Goal: Information Seeking & Learning: Compare options

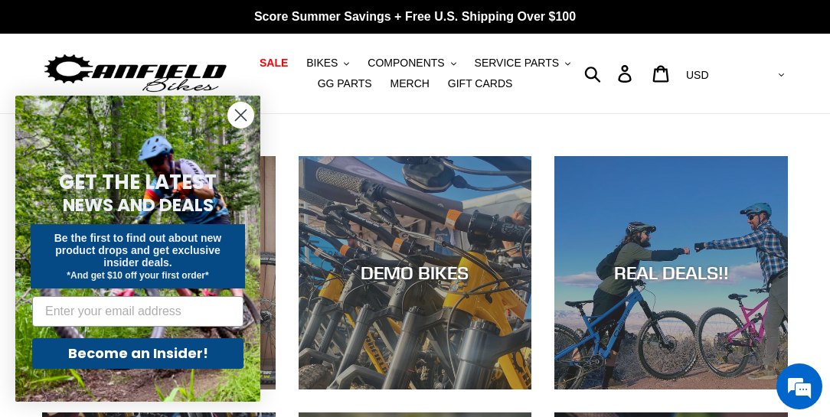
click at [242, 116] on icon "Close dialog" at bounding box center [241, 115] width 11 height 11
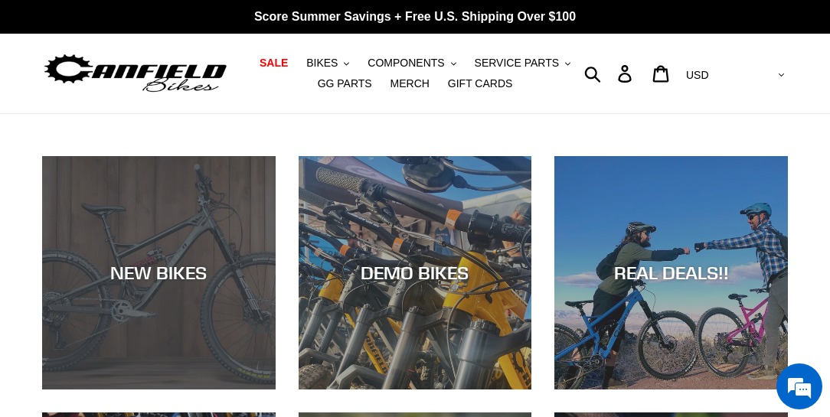
click at [178, 390] on div "NEW BIKES" at bounding box center [159, 390] width 234 height 0
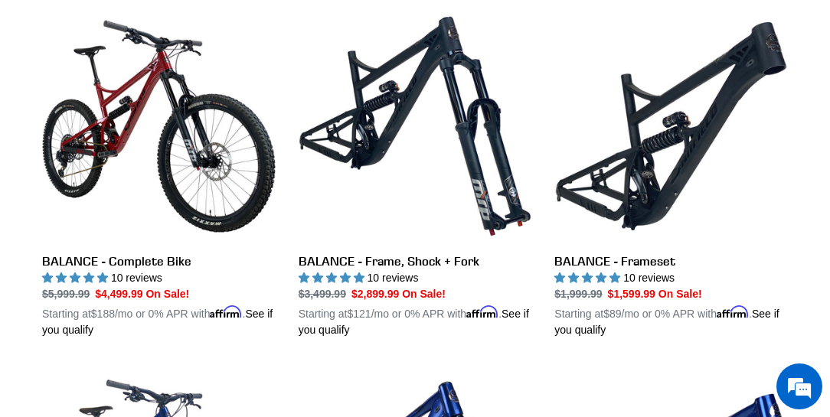
scroll to position [1531, 0]
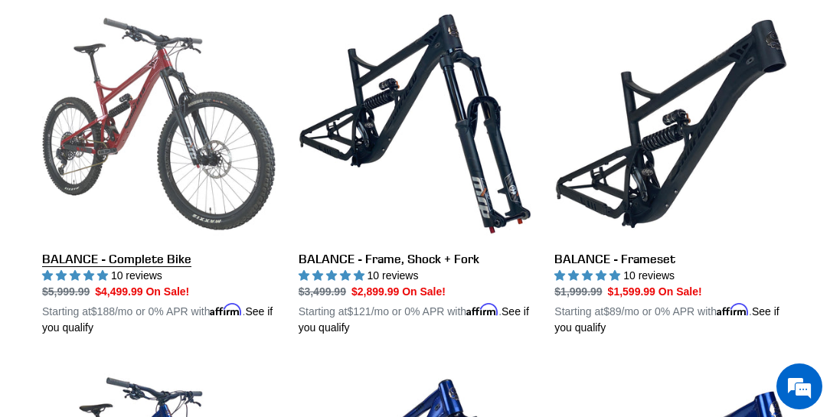
click at [136, 127] on link "BALANCE - Complete Bike" at bounding box center [159, 172] width 234 height 328
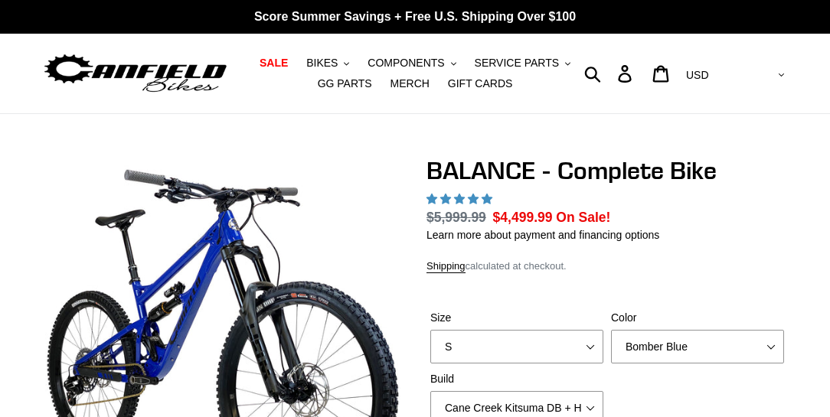
select select "highest-rating"
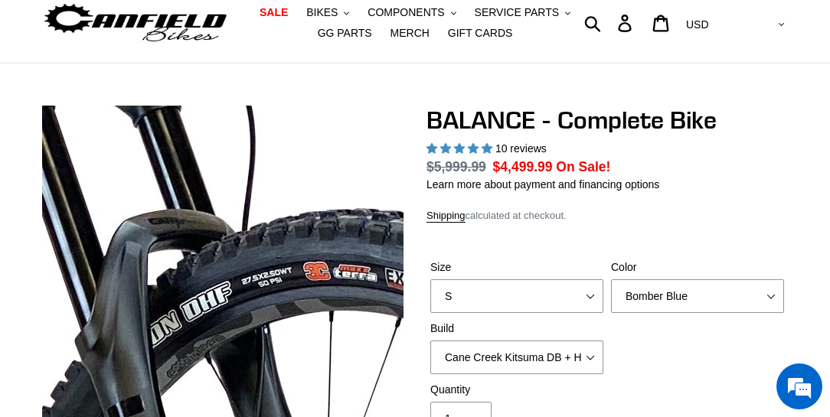
scroll to position [131, 0]
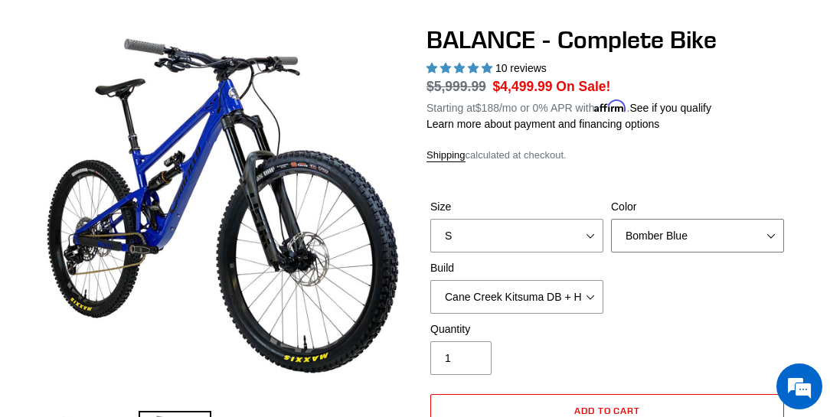
click at [740, 240] on select "Bomber Blue Goat's Blood Stealth Black" at bounding box center [697, 236] width 173 height 34
click at [611, 219] on select "Bomber Blue Goat's Blood Stealth Black" at bounding box center [697, 236] width 173 height 34
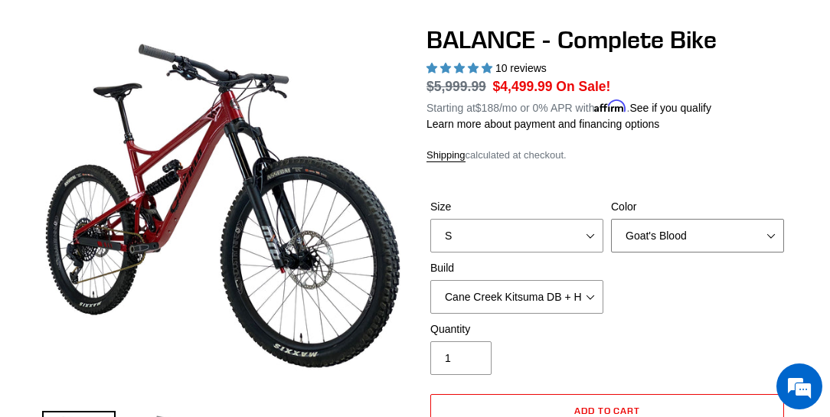
drag, startPoint x: 717, startPoint y: 236, endPoint x: 708, endPoint y: 246, distance: 13.0
click at [717, 236] on select "Bomber Blue Goat's Blood Stealth Black" at bounding box center [697, 236] width 173 height 34
select select "Stealth Black"
click at [611, 219] on select "Bomber Blue Goat's Blood Stealth Black" at bounding box center [697, 236] width 173 height 34
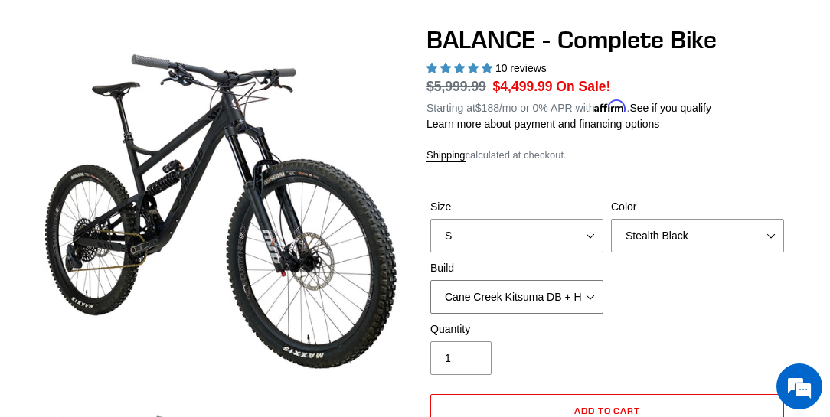
click at [579, 293] on select "Cane Creek Kitsuma DB + Helm MKII + SRAM GX Cane Creek Kitsuma DB + Helm MKII +…" at bounding box center [516, 297] width 173 height 34
select select "RockShox Vivid ULT + Zeb ULT + SRAM GX"
click at [430, 280] on select "Cane Creek Kitsuma DB + Helm MKII + SRAM GX Cane Creek Kitsuma DB + Helm MKII +…" at bounding box center [516, 297] width 173 height 34
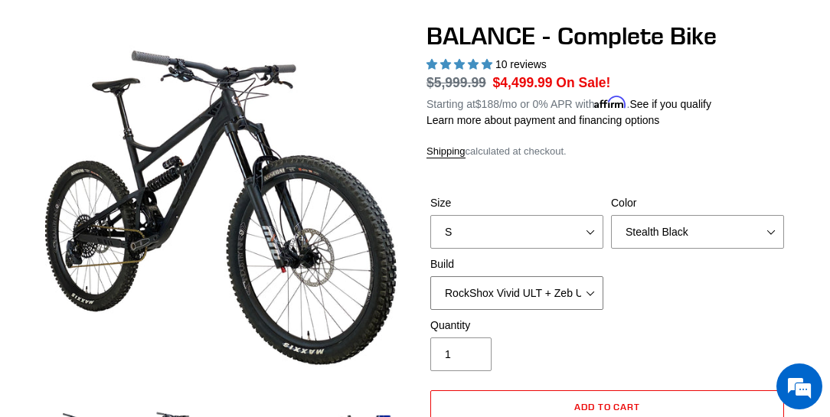
scroll to position [131, 0]
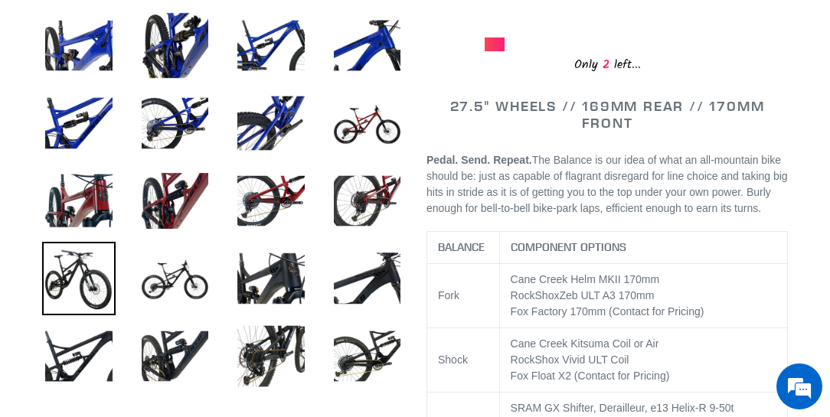
scroll to position [613, 0]
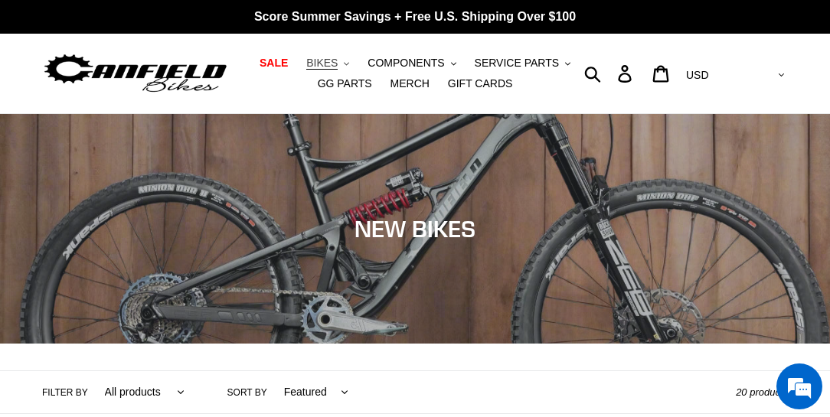
click at [307, 62] on span "BIKES" at bounding box center [321, 63] width 31 height 13
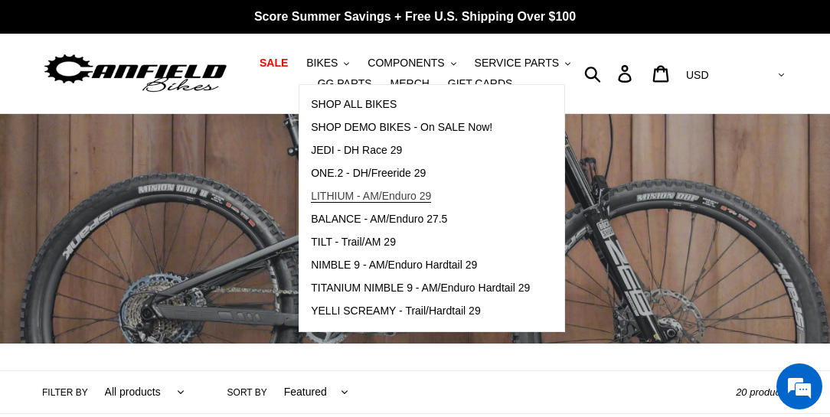
click at [368, 194] on span "LITHIUM - AM/Enduro 29" at bounding box center [371, 196] width 120 height 13
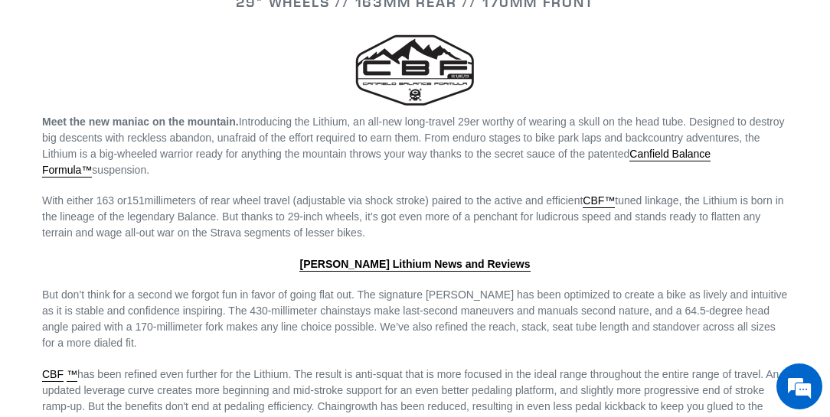
scroll to position [1400, 0]
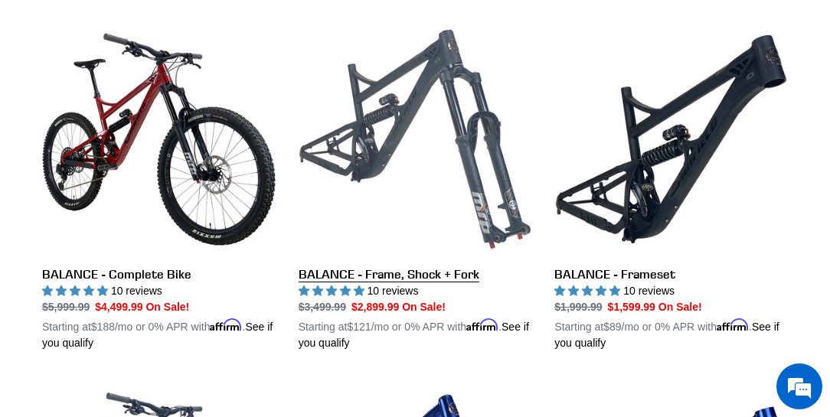
scroll to position [1531, 0]
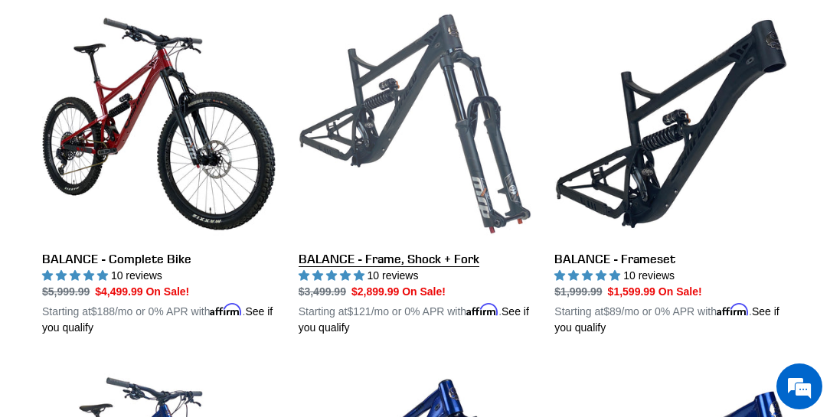
click at [422, 124] on link "BALANCE - Frame, Shock + Fork" at bounding box center [416, 172] width 234 height 328
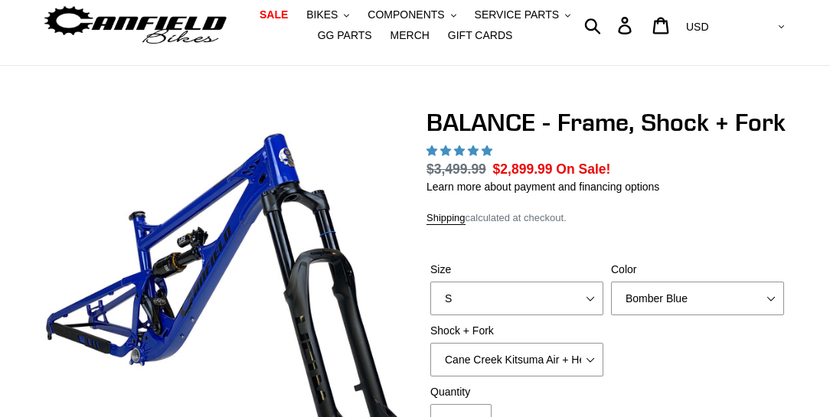
scroll to position [306, 0]
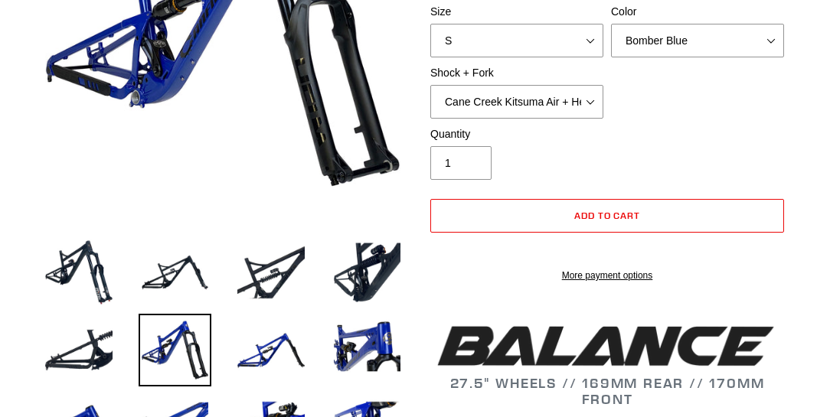
select select "highest-rating"
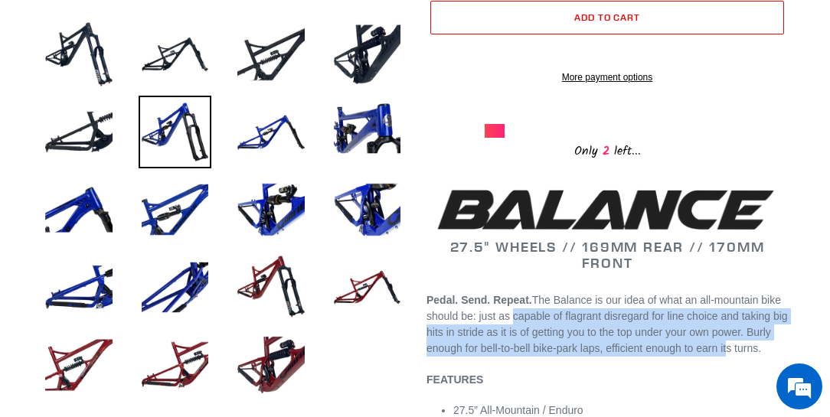
drag, startPoint x: 518, startPoint y: 335, endPoint x: 757, endPoint y: 368, distance: 241.9
click at [757, 357] on p "Pedal. Send. Repeat. The Balance is our idea of what an all-mountain bike shoul…" at bounding box center [607, 325] width 361 height 64
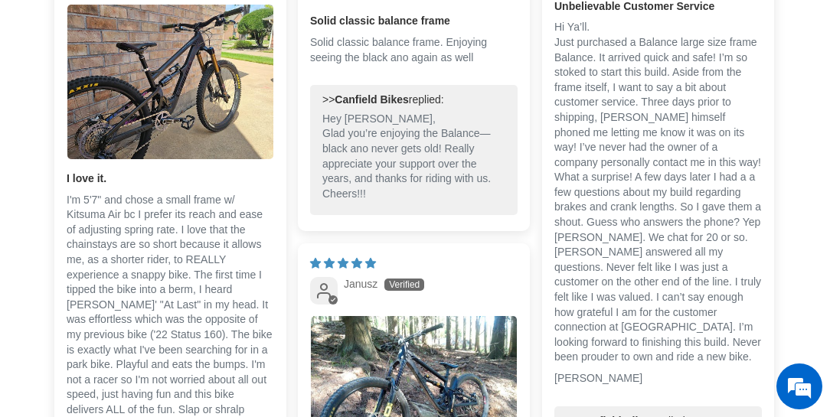
scroll to position [2975, 0]
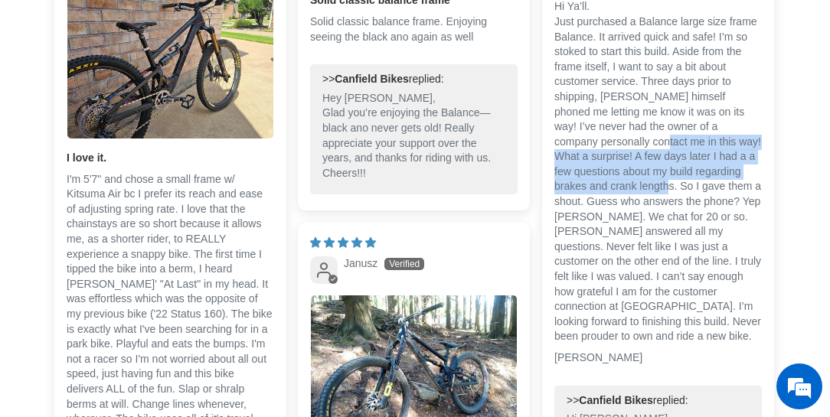
drag, startPoint x: 611, startPoint y: 136, endPoint x: 623, endPoint y: 181, distance: 46.6
click at [623, 181] on p "Hi Ya’ll. Just purchased a Balance large size frame Balance. It arrived quick a…" at bounding box center [658, 171] width 208 height 345
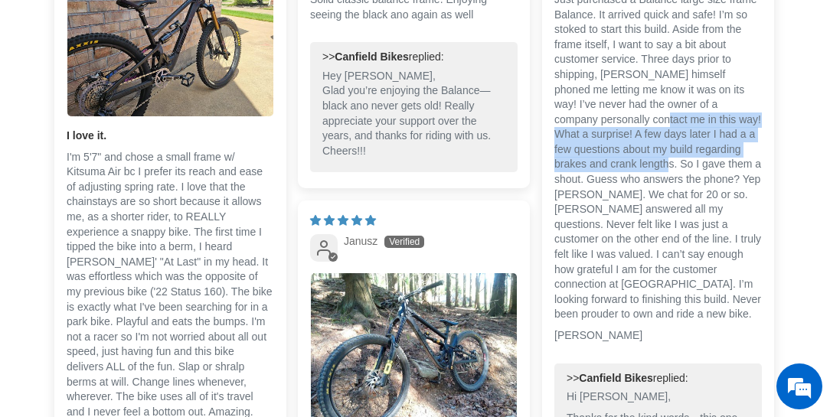
scroll to position [3019, 0]
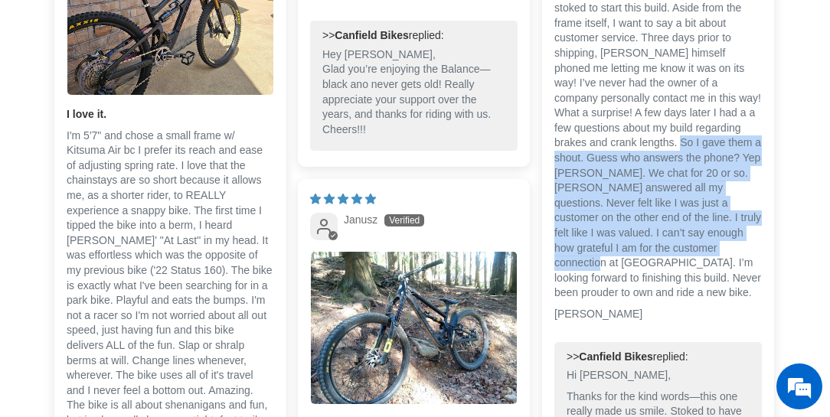
drag, startPoint x: 663, startPoint y: 242, endPoint x: 639, endPoint y: 142, distance: 103.3
click at [639, 142] on p "Hi Ya’ll. Just purchased a Balance large size frame Balance. It arrived quick a…" at bounding box center [658, 128] width 208 height 345
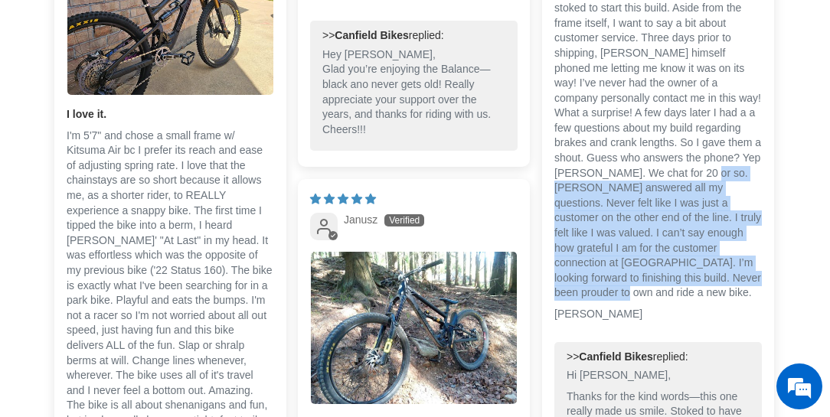
drag, startPoint x: 678, startPoint y: 279, endPoint x: 652, endPoint y: 162, distance: 119.3
click at [652, 162] on p "Hi Ya’ll. Just purchased a Balance large size frame Balance. It arrived quick a…" at bounding box center [658, 128] width 208 height 345
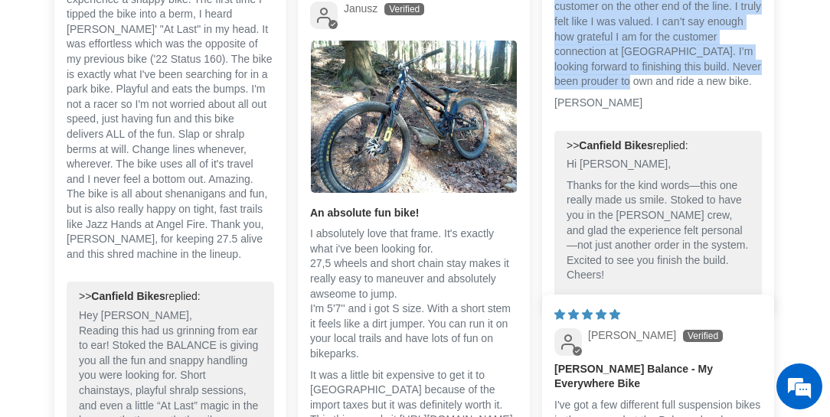
scroll to position [3238, 0]
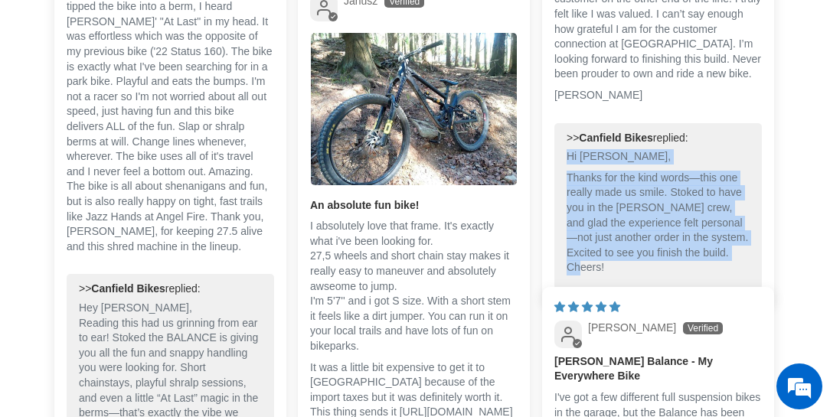
drag, startPoint x: 734, startPoint y: 235, endPoint x: 544, endPoint y: 142, distance: 211.3
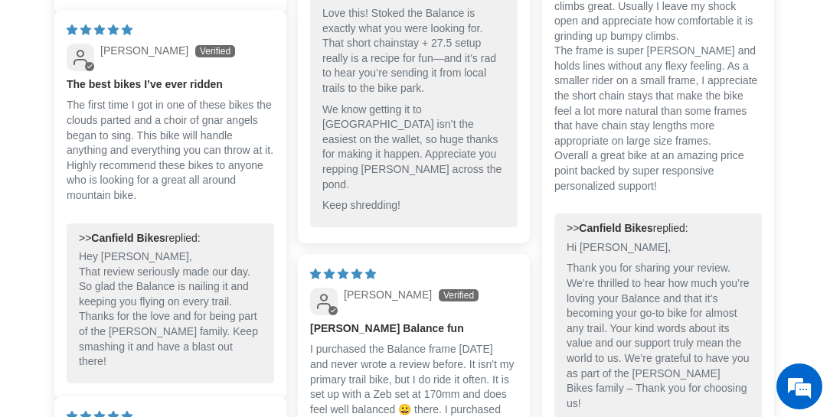
scroll to position [3982, 0]
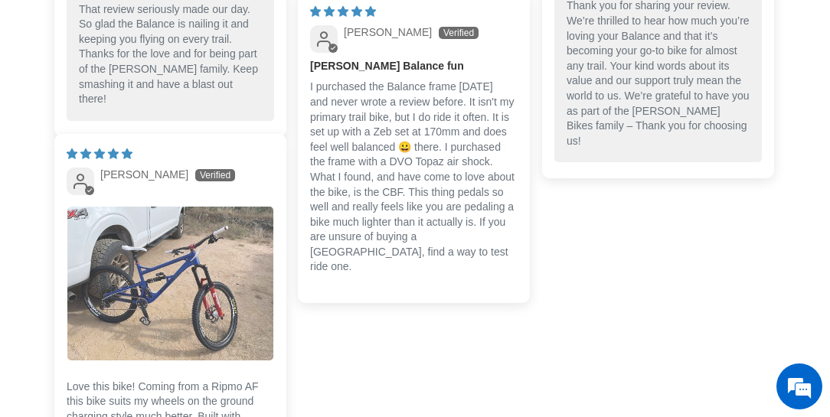
click at [170, 283] on img "Link to user picture 1" at bounding box center [170, 284] width 206 height 154
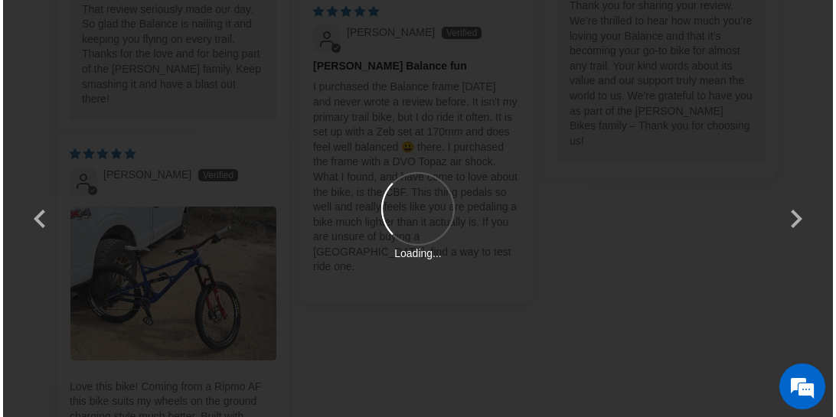
scroll to position [0, 0]
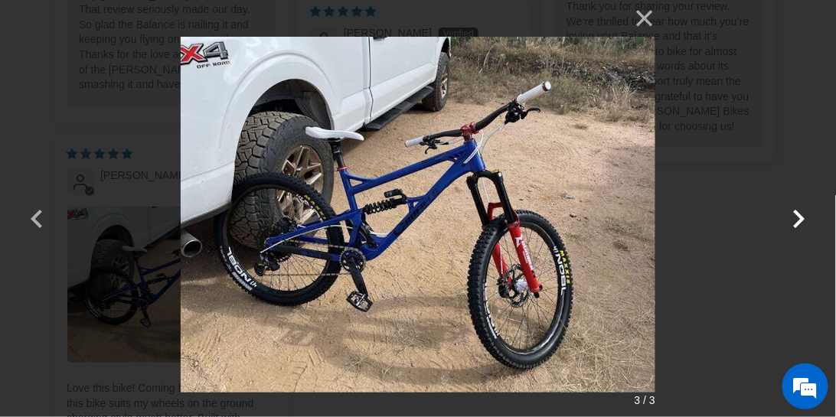
click at [790, 221] on button "button" at bounding box center [799, 209] width 37 height 37
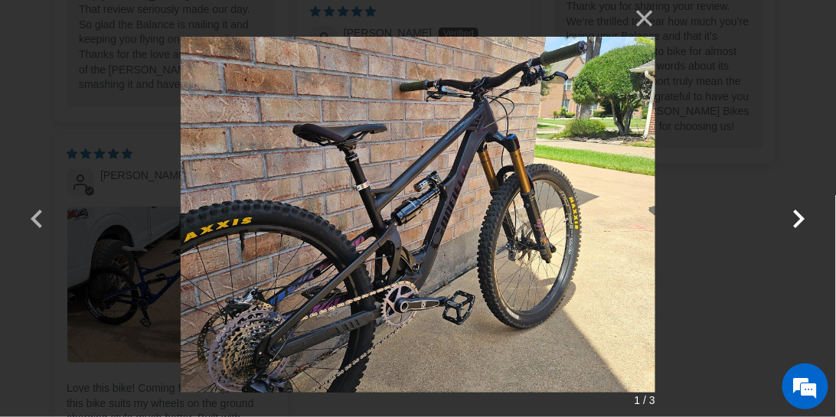
click at [796, 214] on button "button" at bounding box center [799, 209] width 37 height 37
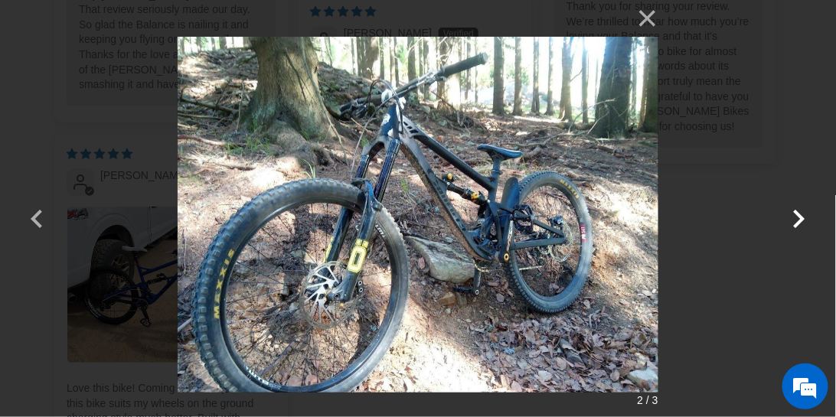
click at [796, 214] on button "button" at bounding box center [799, 209] width 37 height 37
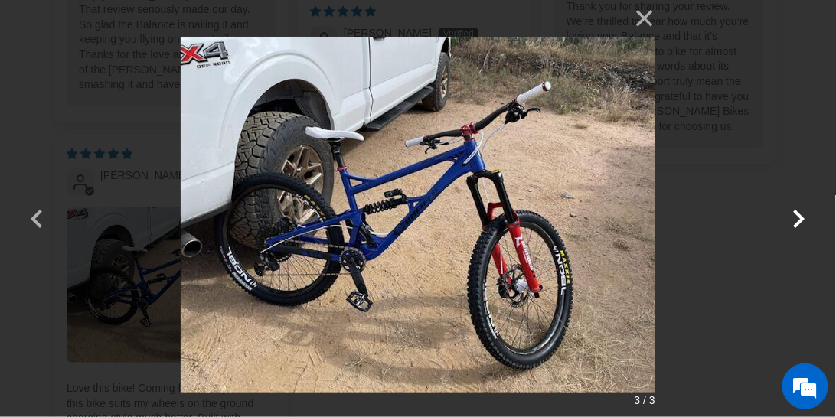
click at [796, 214] on button "button" at bounding box center [799, 209] width 37 height 37
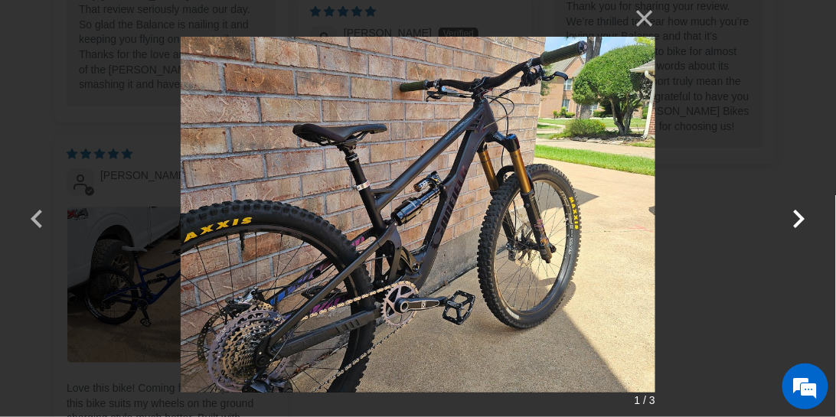
click at [796, 214] on button "button" at bounding box center [799, 209] width 37 height 37
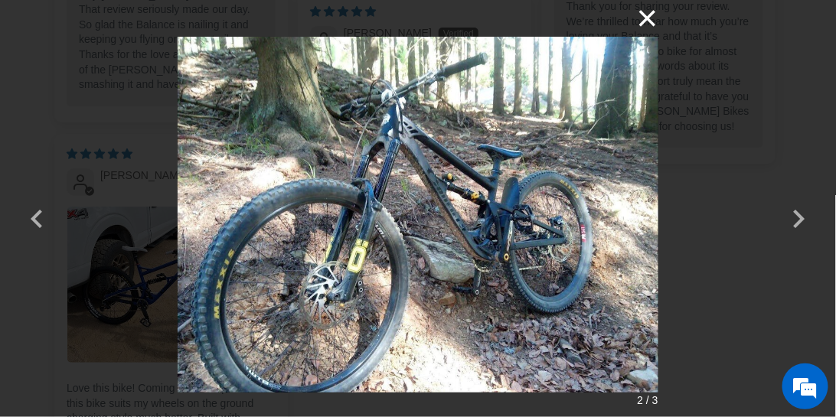
click at [640, 19] on button "×" at bounding box center [640, 18] width 37 height 37
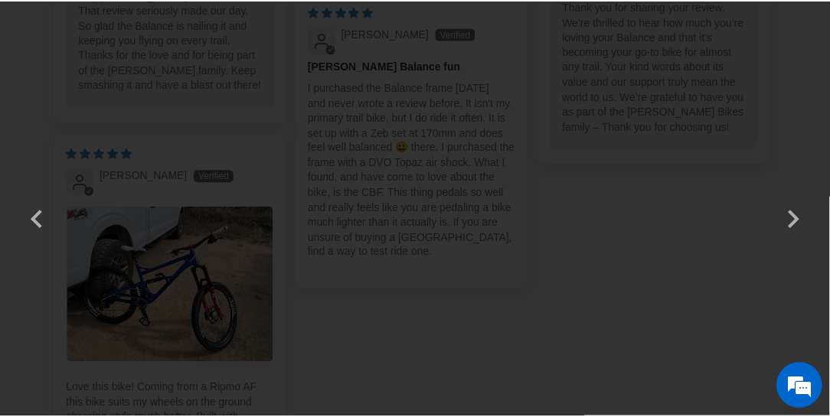
scroll to position [3982, 0]
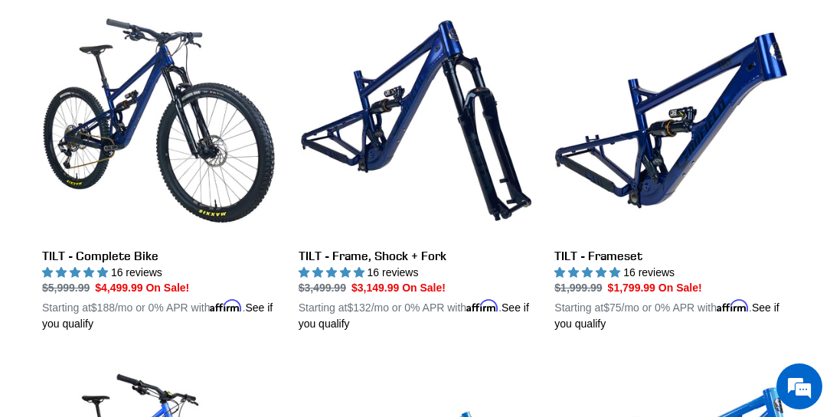
scroll to position [1934, 0]
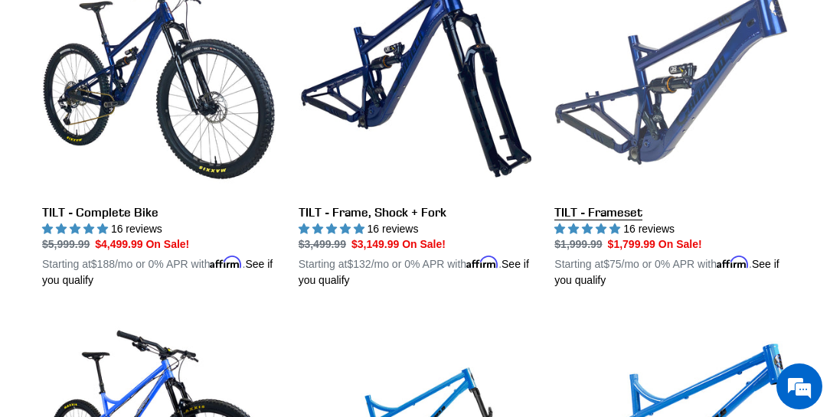
click at [680, 150] on link "TILT - Frameset" at bounding box center [671, 124] width 234 height 328
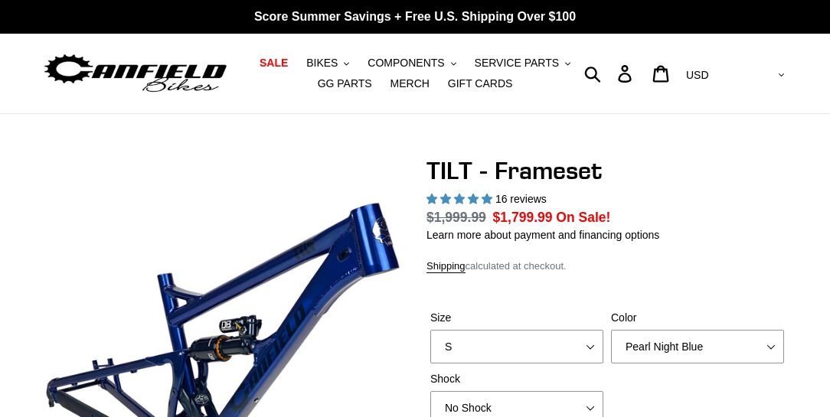
select select "highest-rating"
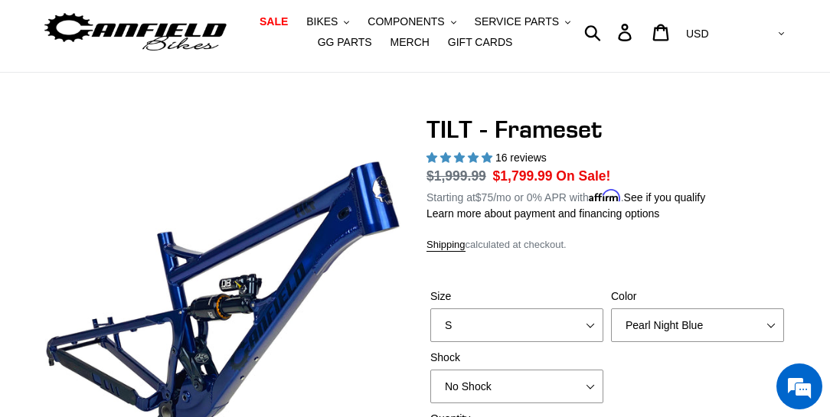
scroll to position [44, 0]
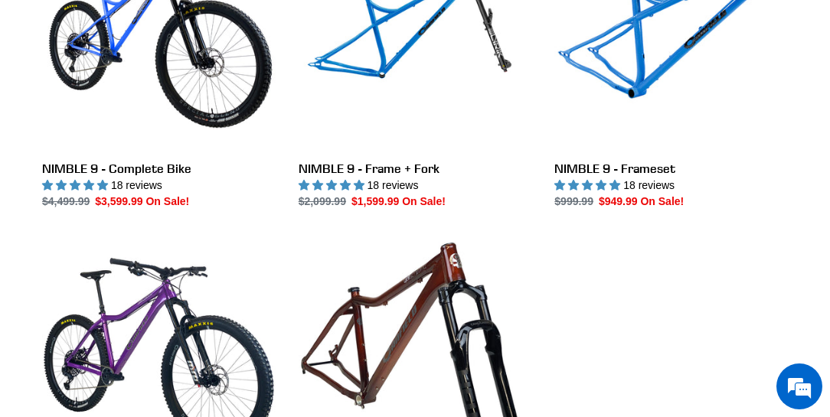
scroll to position [2329, 0]
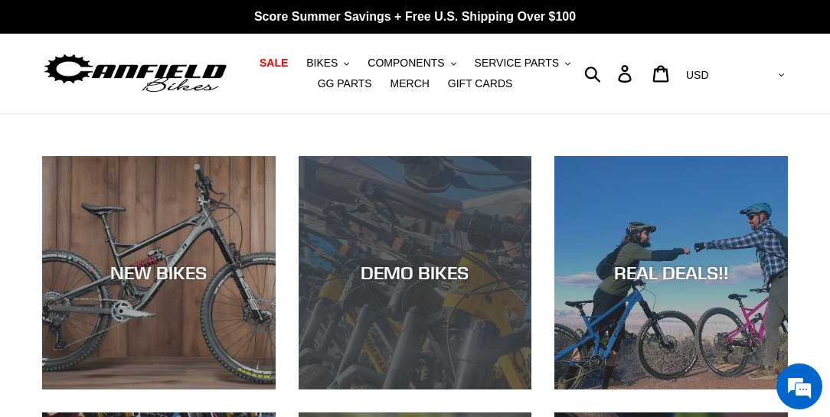
click at [430, 390] on div "DEMO BIKES" at bounding box center [416, 390] width 234 height 0
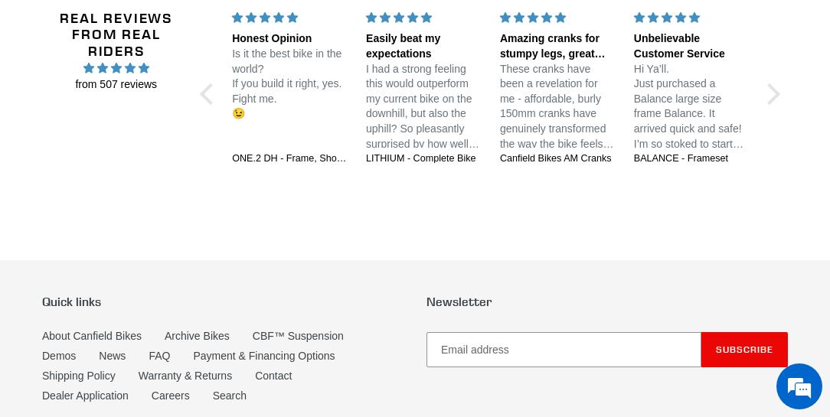
scroll to position [1575, 0]
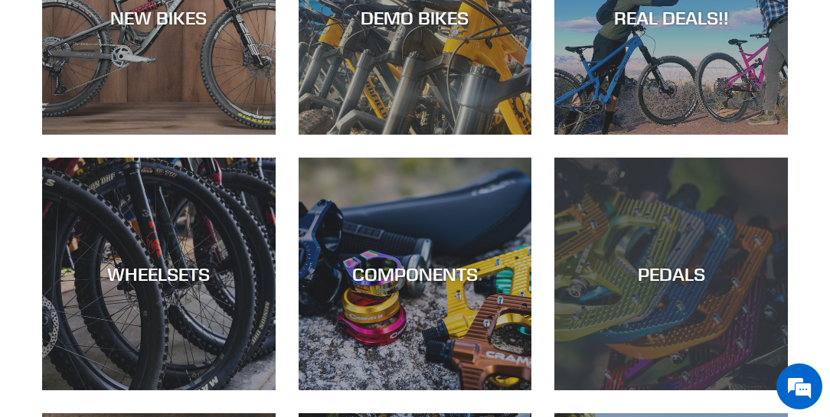
scroll to position [203, 0]
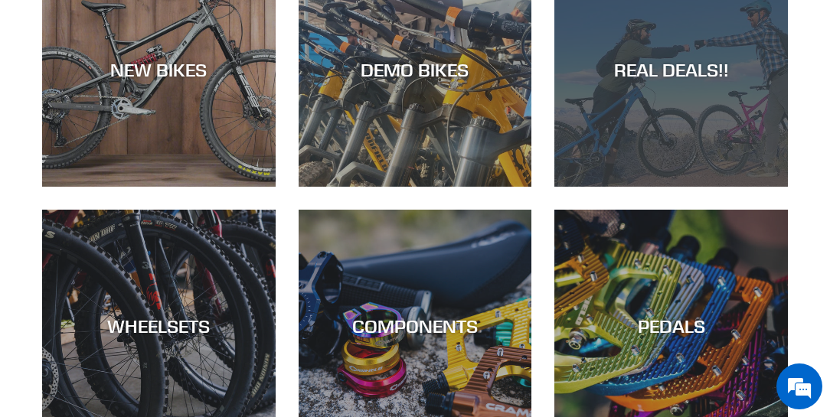
click at [707, 187] on div "REAL DEALS!!" at bounding box center [671, 187] width 234 height 0
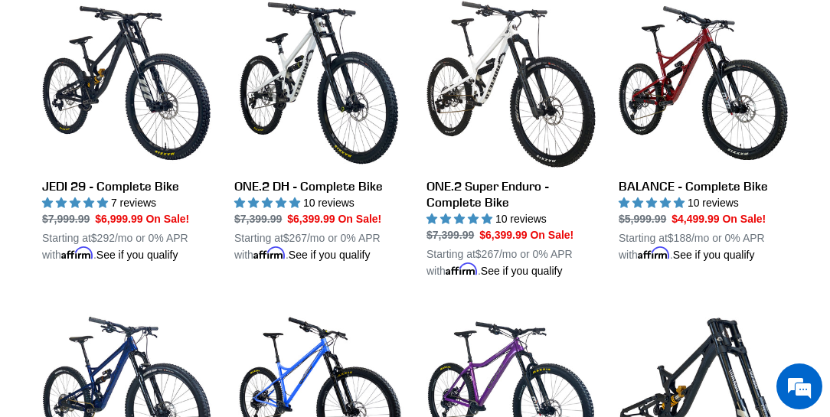
scroll to position [1137, 0]
